Goal: Transaction & Acquisition: Subscribe to service/newsletter

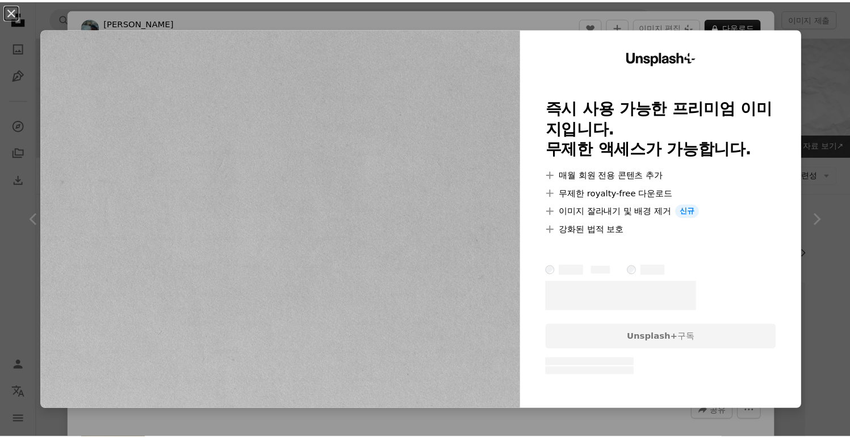
scroll to position [1427, 0]
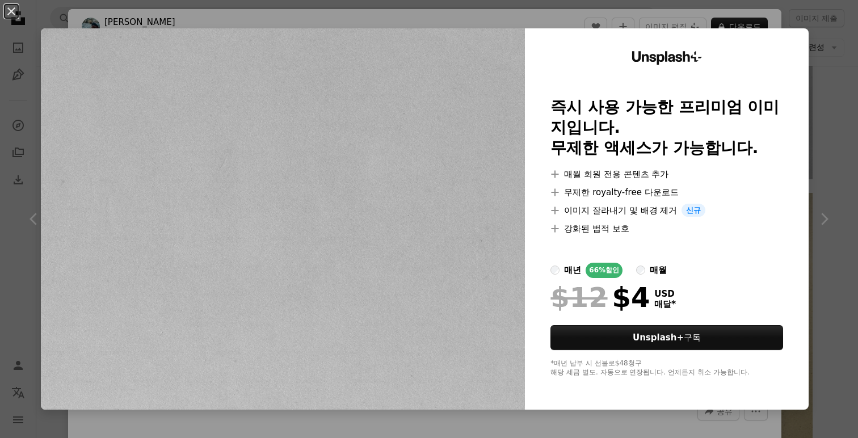
click at [820, 131] on div "An X shape Unsplash+ 즉시 사용 가능한 프리미엄 이미지입니다. 무제한 액세스가 가능합니다. A plus sign 매월 회원 전…" at bounding box center [429, 219] width 858 height 438
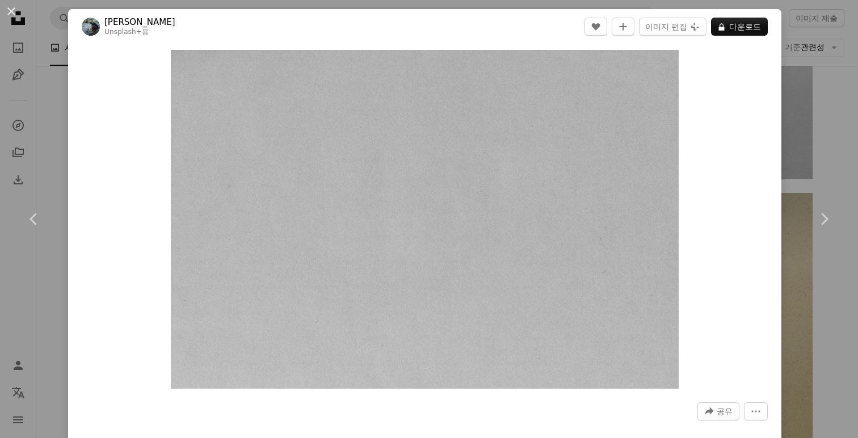
click at [825, 62] on div "An X shape Chevron left Chevron right [PERSON_NAME] Unsplash+ 용 A heart A plus …" at bounding box center [429, 219] width 858 height 438
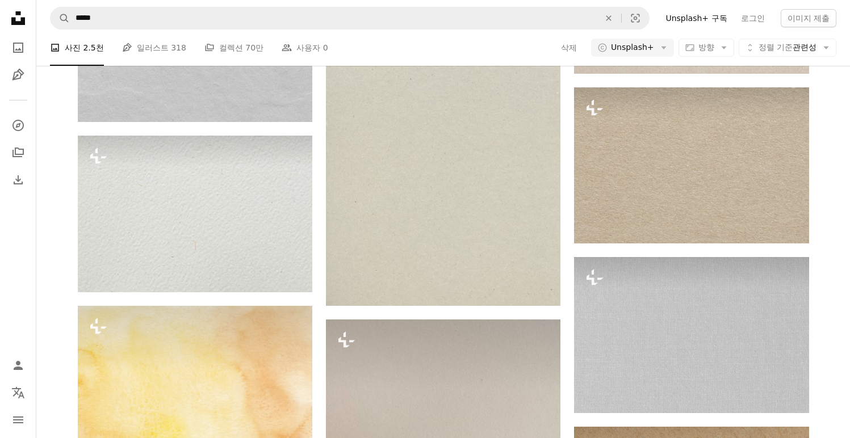
scroll to position [853, 0]
click at [757, 19] on link "로그인" at bounding box center [752, 18] width 37 height 18
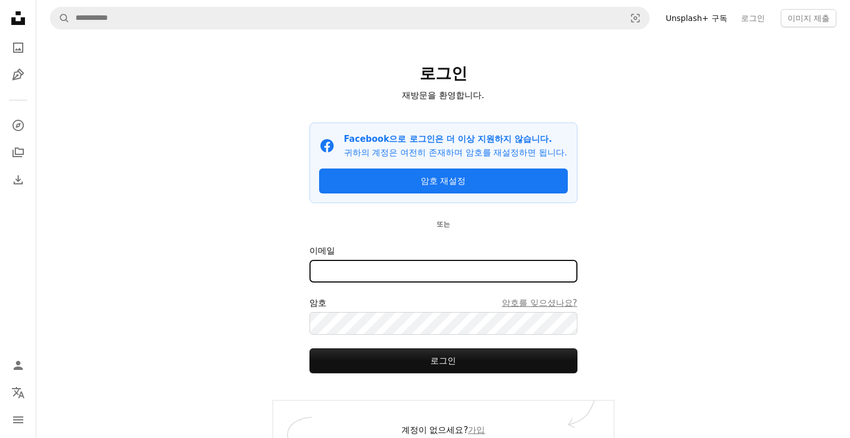
click at [446, 280] on input "이메일" at bounding box center [443, 271] width 268 height 23
type input "**********"
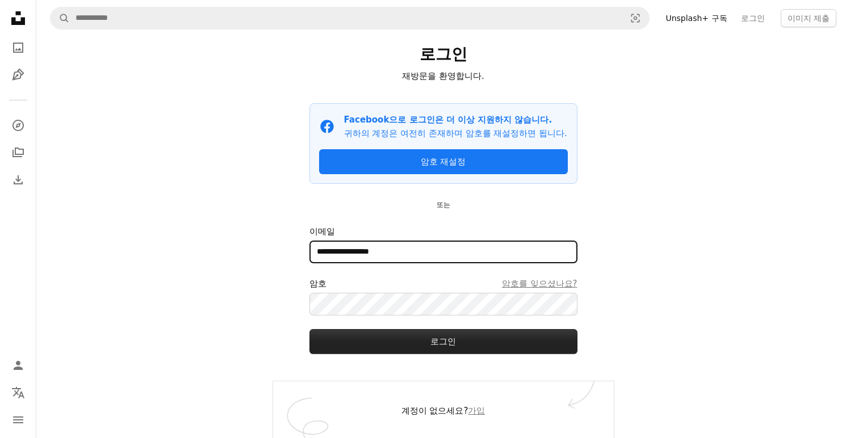
scroll to position [22, 0]
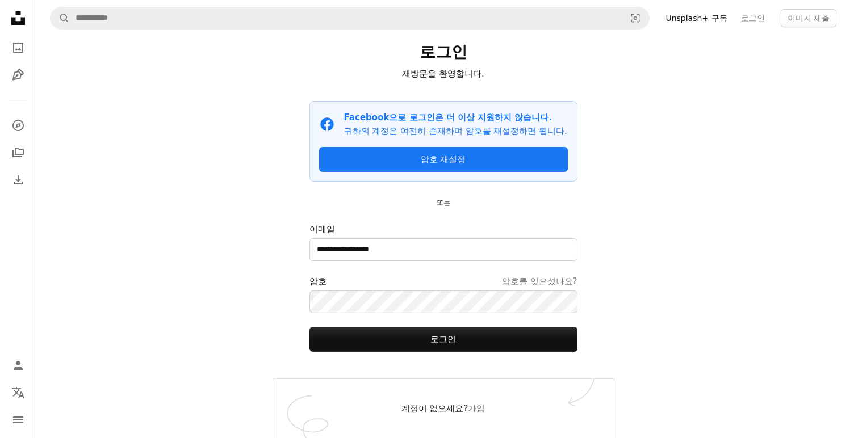
click at [419, 316] on form "**********" at bounding box center [443, 286] width 268 height 129
click at [529, 286] on link "암호를 잊으셨나요?" at bounding box center [539, 282] width 75 height 14
click at [309, 327] on button "로그인" at bounding box center [443, 339] width 268 height 25
